Goal: Information Seeking & Learning: Learn about a topic

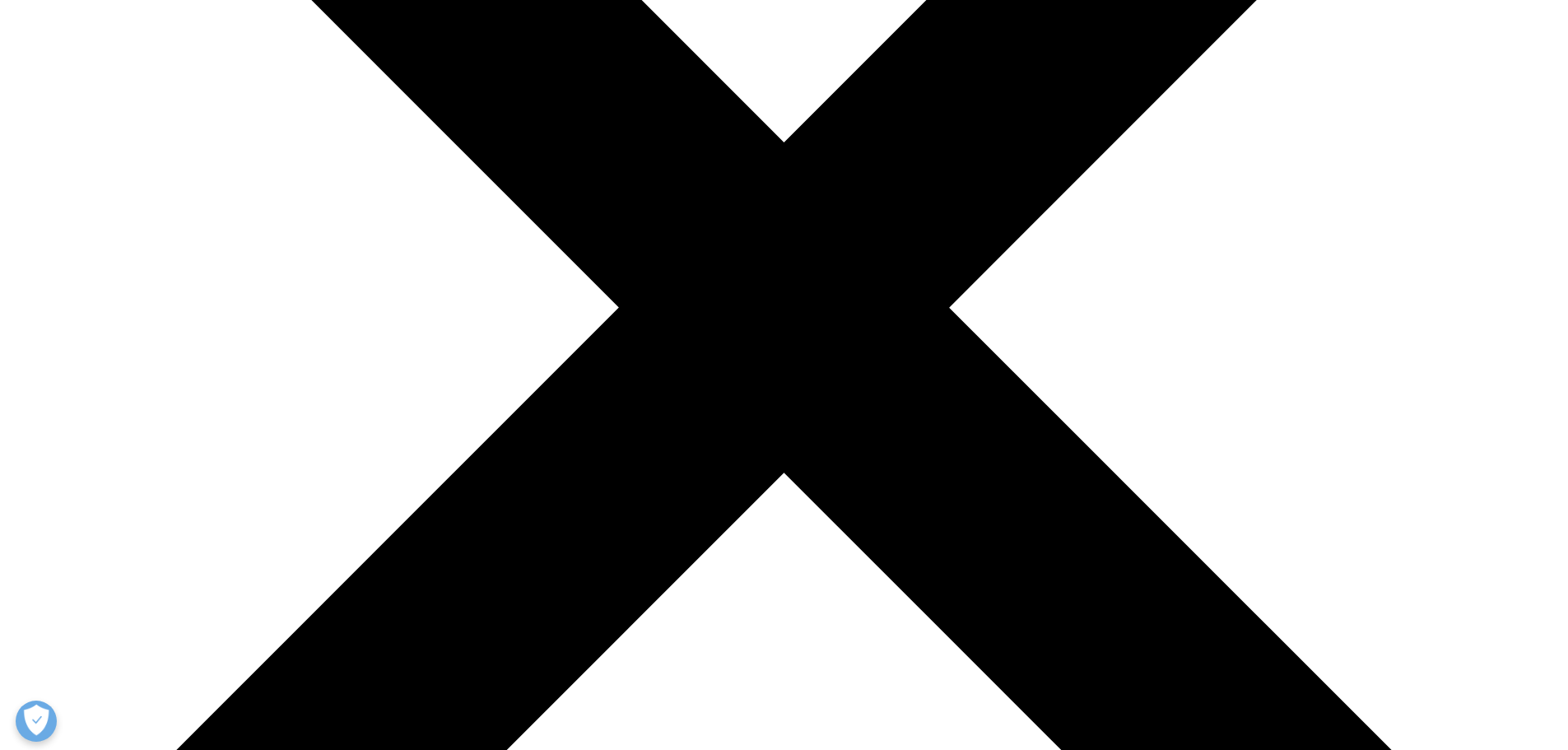
scroll to position [485, 972]
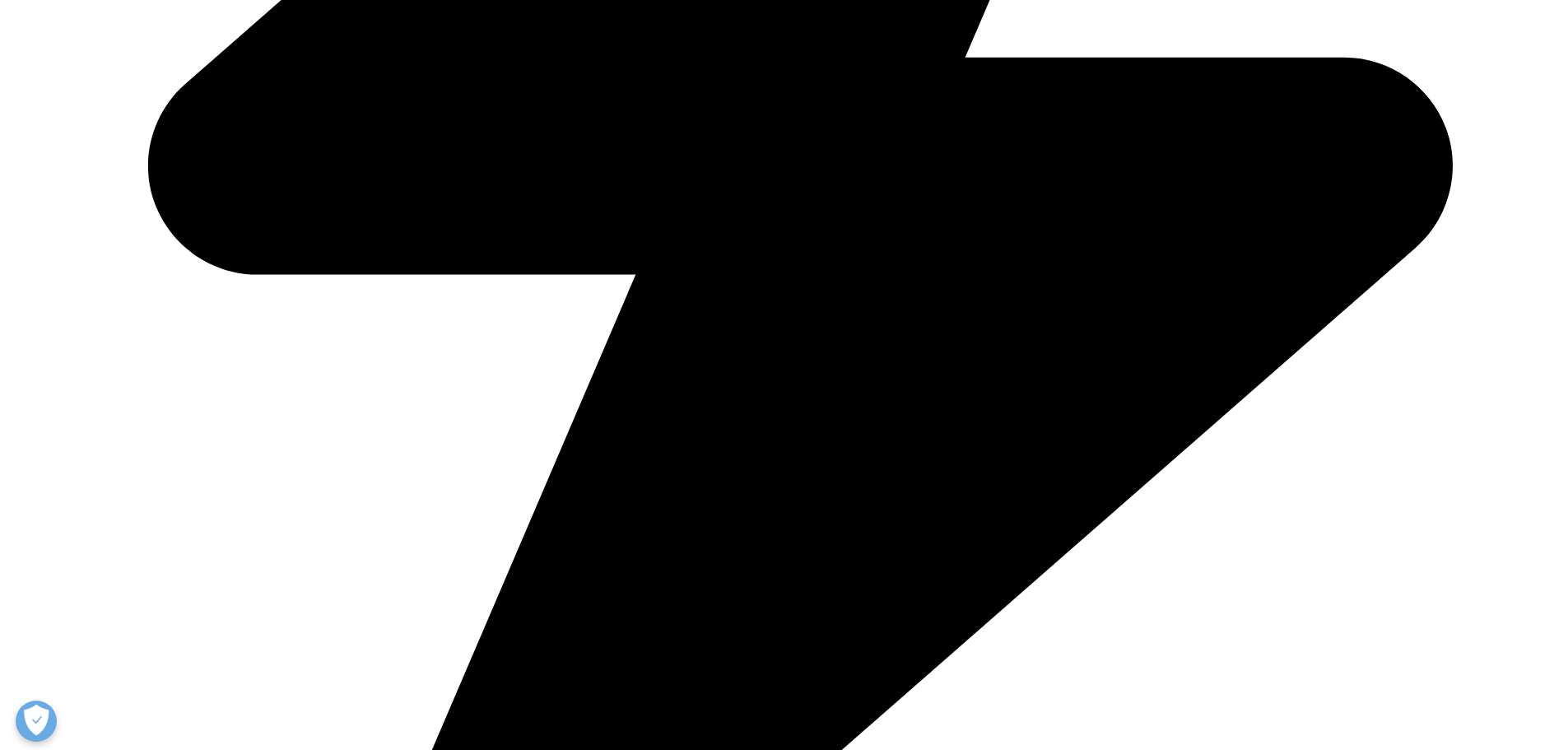
scroll to position [5761, 0]
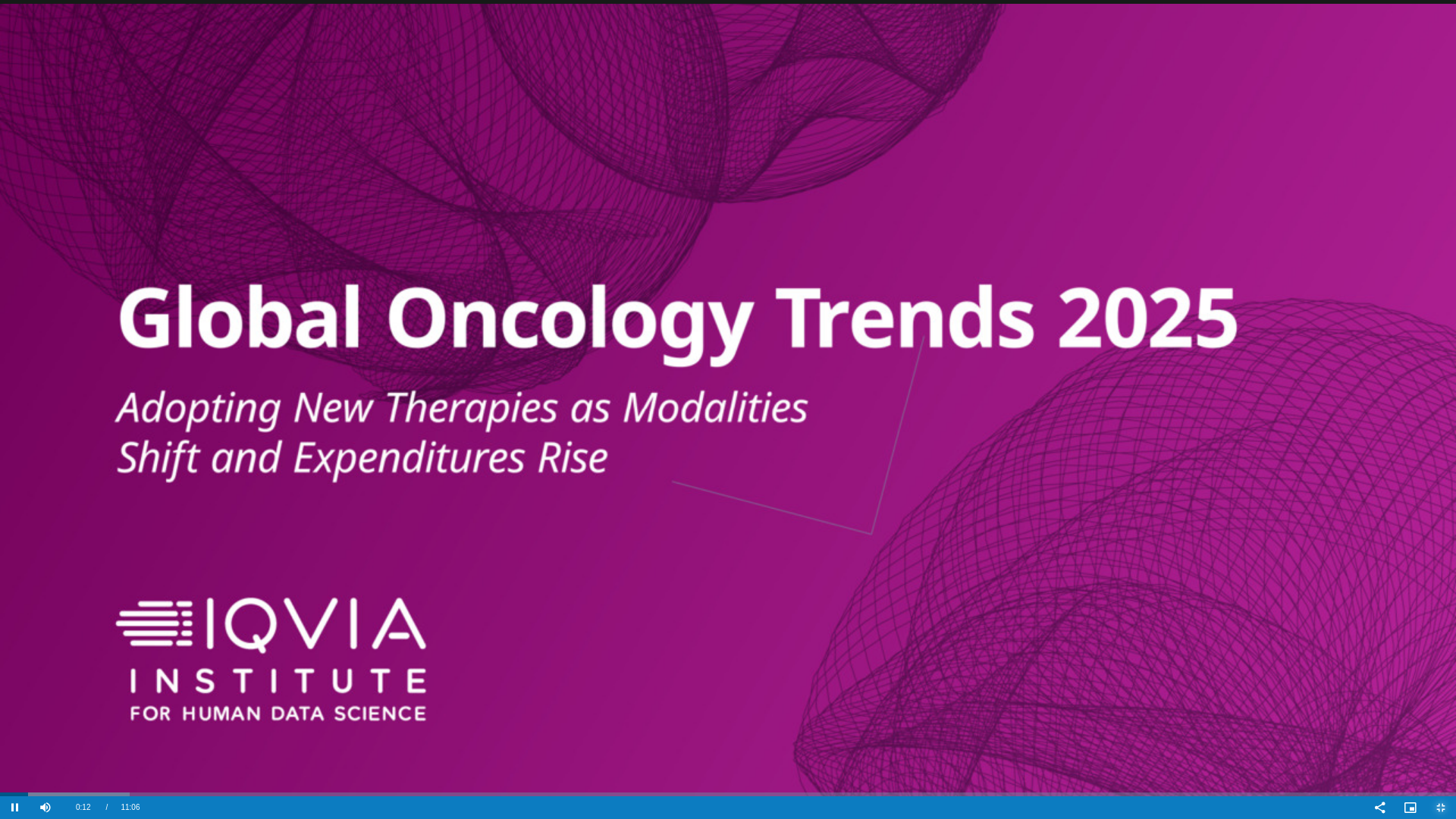
click at [1434, 690] on span "Video Player" at bounding box center [1441, 808] width 30 height 0
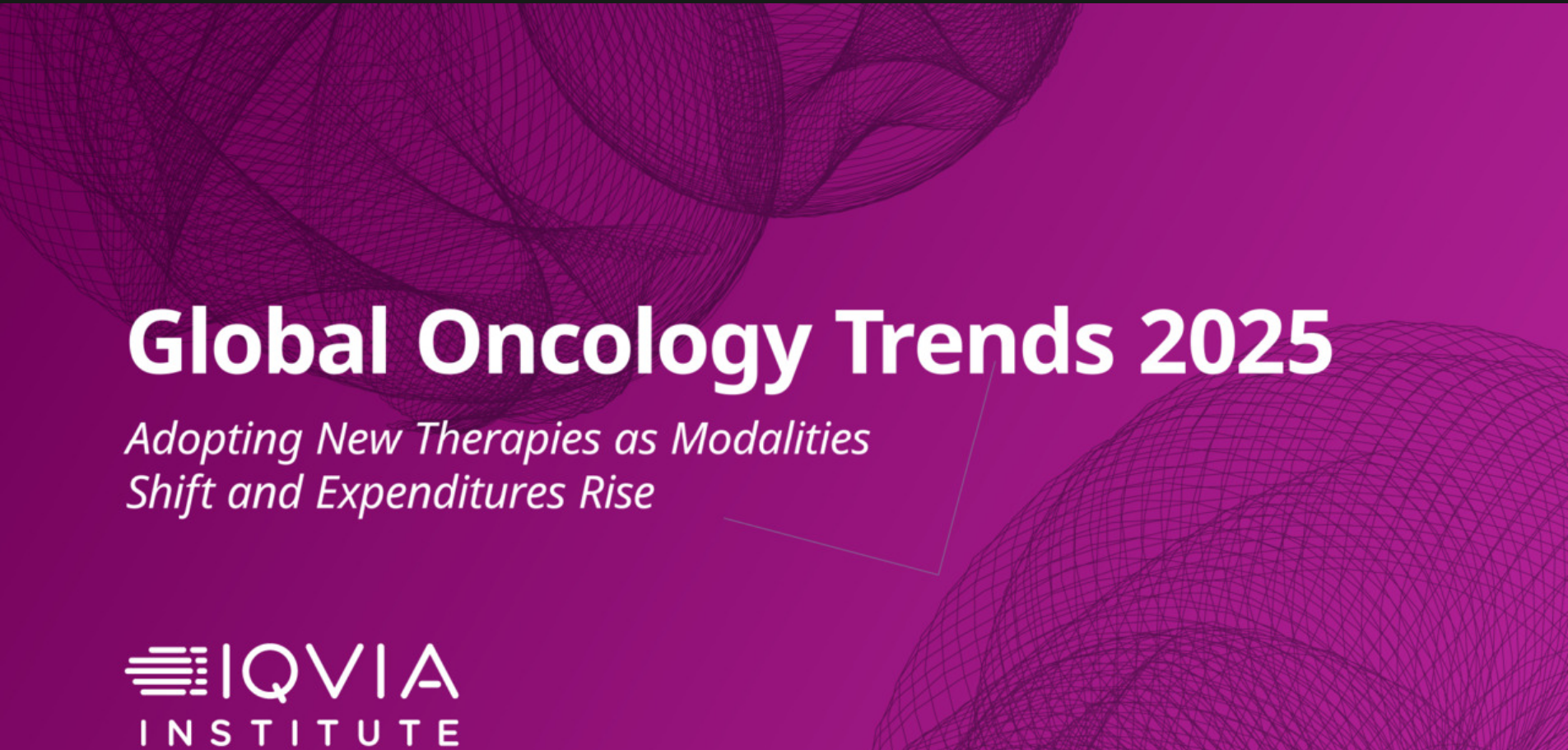
scroll to position [823, 0]
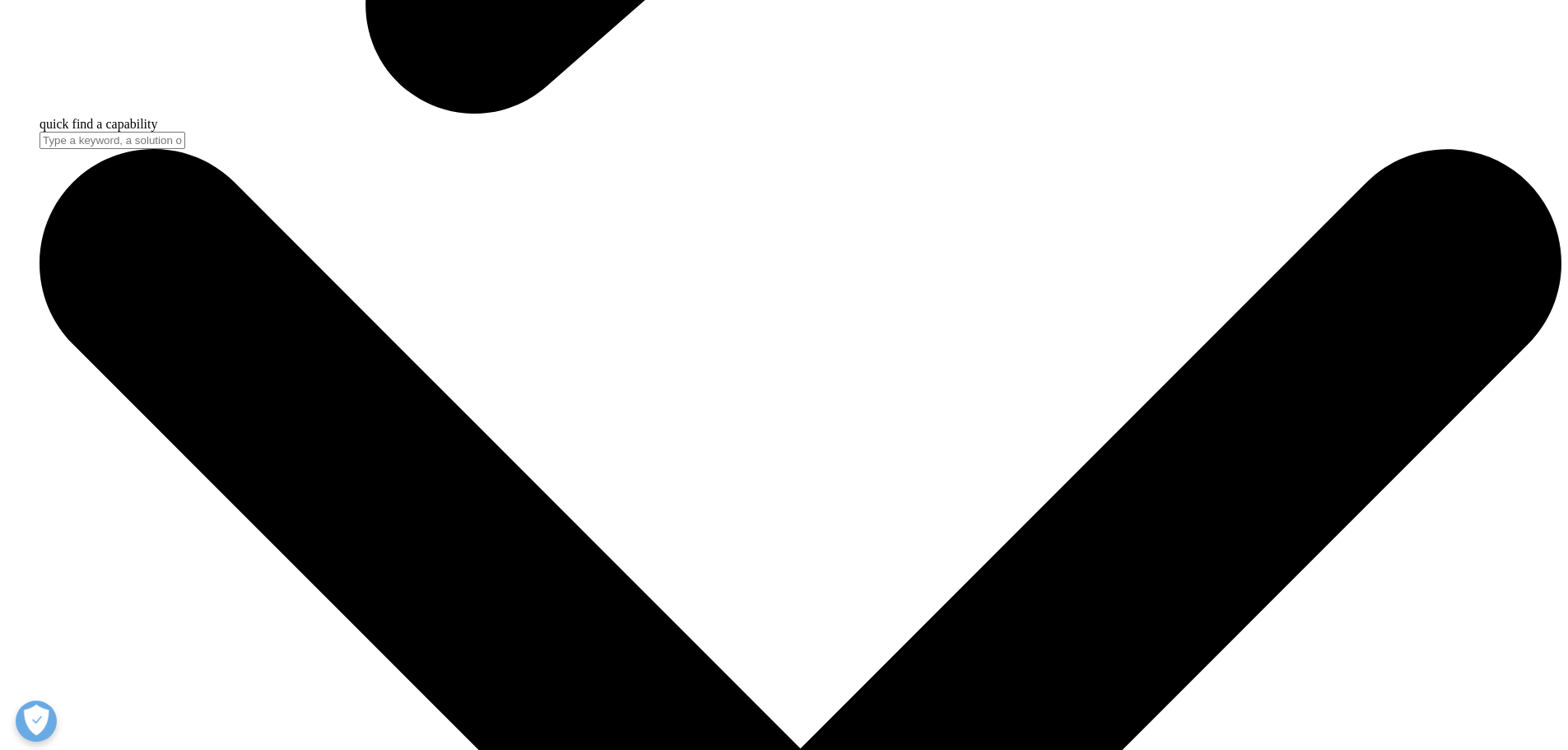
scroll to position [6290, 0]
